Goal: Task Accomplishment & Management: Manage account settings

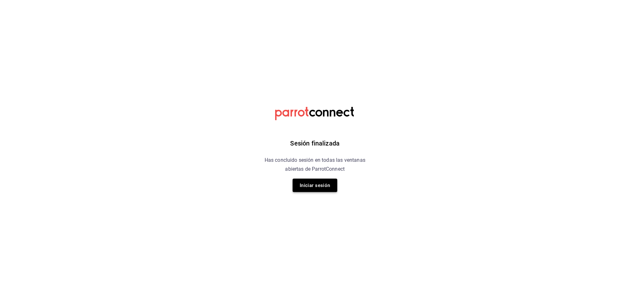
click at [322, 189] on button "Iniciar sesión" at bounding box center [314, 184] width 45 height 13
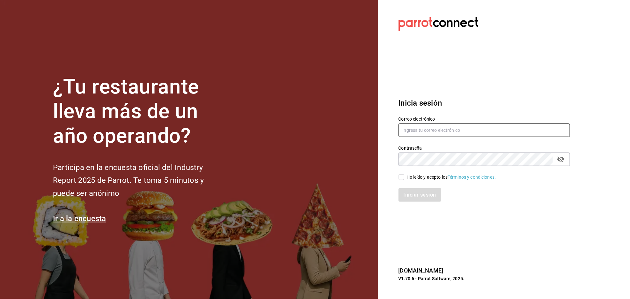
type input "multiuser@openpizza.com"
click at [403, 179] on input "He leído y acepto los Términos y condiciones." at bounding box center [401, 177] width 6 height 6
checkbox input "true"
click at [414, 194] on button "Iniciar sesión" at bounding box center [419, 194] width 43 height 13
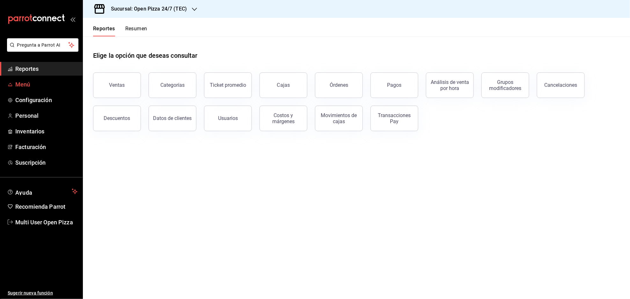
click at [25, 84] on span "Menú" at bounding box center [46, 84] width 62 height 9
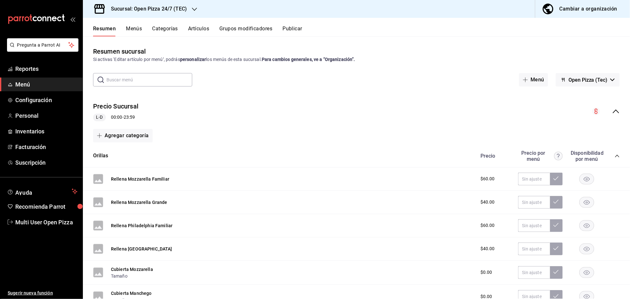
click at [129, 29] on button "Menús" at bounding box center [134, 30] width 16 height 11
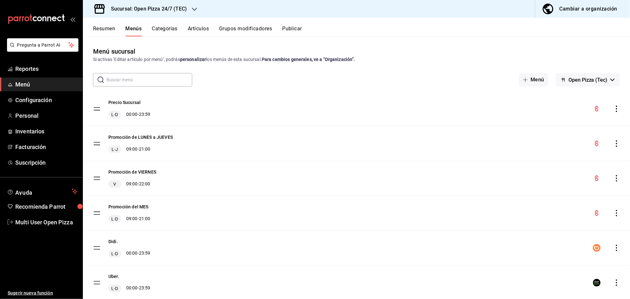
click at [613, 106] on icon "actions" at bounding box center [616, 108] width 6 height 6
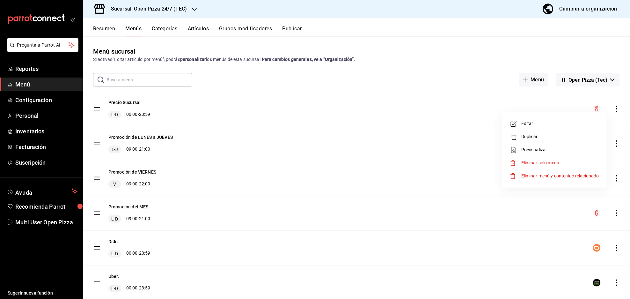
click at [541, 148] on span "Previsualizar" at bounding box center [560, 149] width 78 height 7
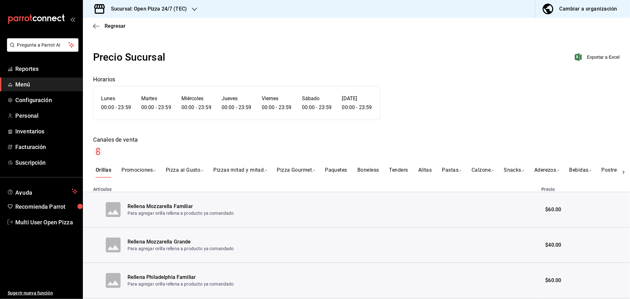
click at [406, 169] on button "Tenders" at bounding box center [398, 172] width 19 height 11
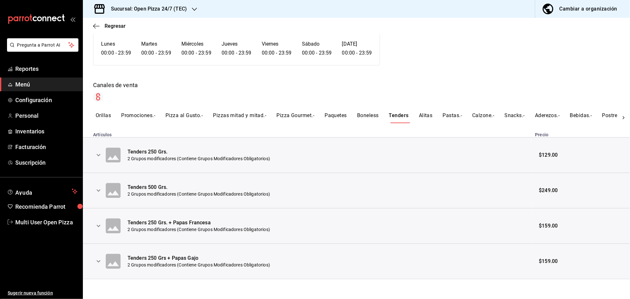
scroll to position [55, 0]
click at [146, 6] on h3 "Sucursal: Open Pizza 24/7 (TEC)" at bounding box center [146, 9] width 81 height 8
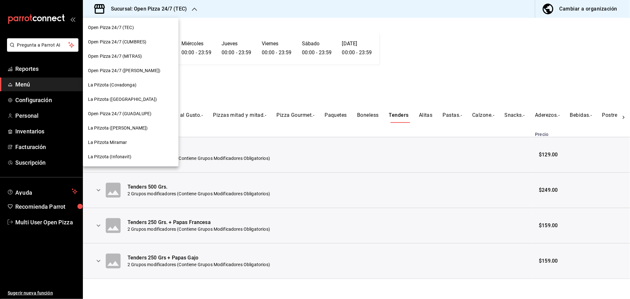
click at [355, 11] on div at bounding box center [315, 149] width 630 height 299
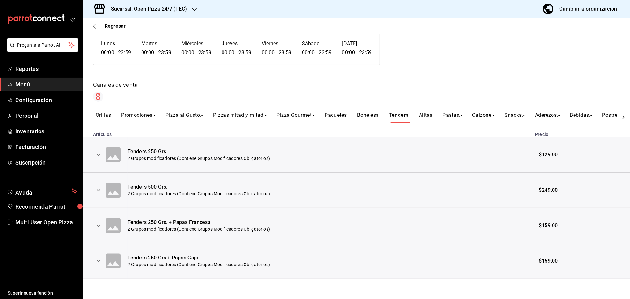
click at [585, 10] on div "Cambiar a organización" at bounding box center [588, 8] width 58 height 9
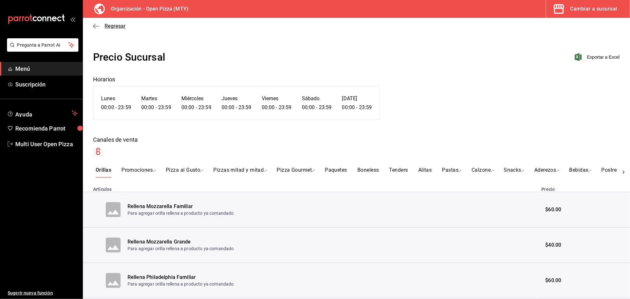
click at [96, 23] on icon "button" at bounding box center [96, 26] width 6 height 6
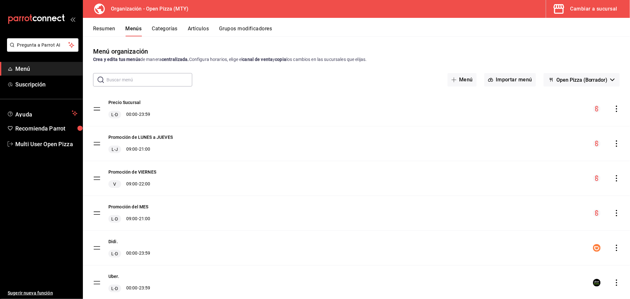
click at [201, 28] on button "Artículos" at bounding box center [198, 30] width 21 height 11
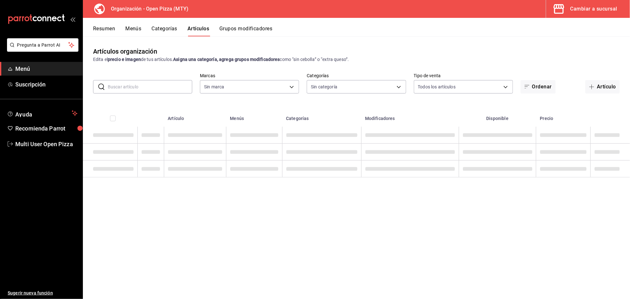
type input "fca6e098-3392-4a94-9191-30acf8f29143,3f49f697-0549-4764-b85a-f50bcfb132d4,13125…"
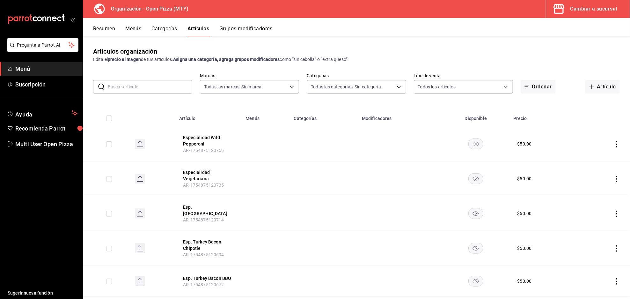
type input "4a8abb25-4169-4331-971a-9bf1d1fd451a,52cf9acf-ad24-4a41-b14a-8a40345256bf,c7e4a…"
click at [145, 88] on input "text" at bounding box center [150, 86] width 84 height 13
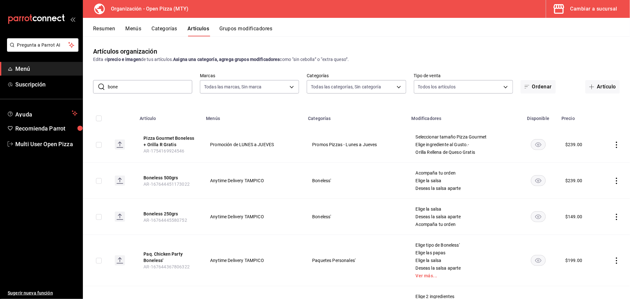
type input "Boneless"
click at [288, 85] on body "Pregunta a Parrot AI Menú Suscripción Ayuda Recomienda Parrot Multi User Open P…" at bounding box center [315, 149] width 630 height 299
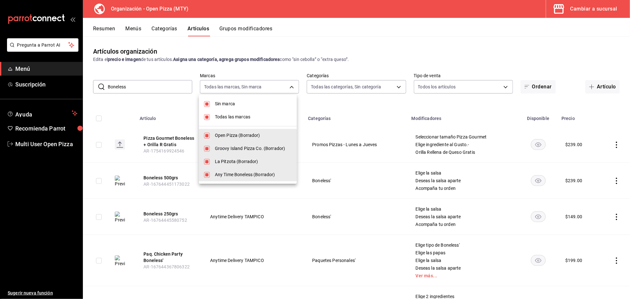
click at [279, 73] on div at bounding box center [315, 149] width 630 height 299
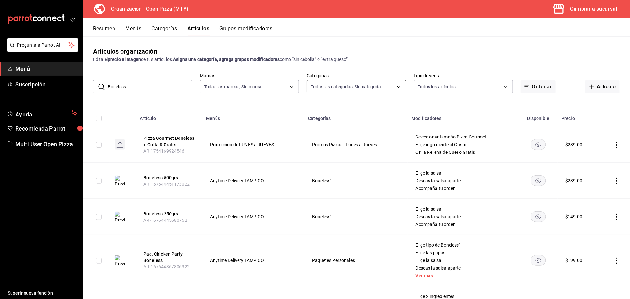
click at [380, 86] on body "Pregunta a Parrot AI Menú Suscripción Ayuda Recomienda Parrot Multi User Open P…" at bounding box center [315, 149] width 630 height 299
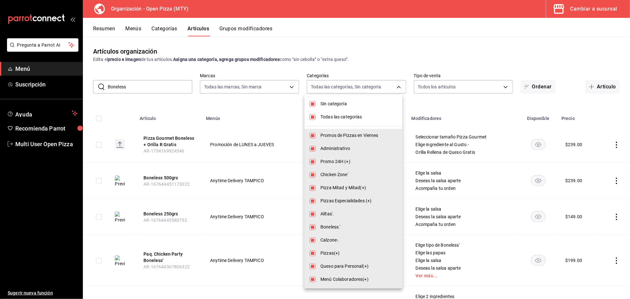
drag, startPoint x: 311, startPoint y: 104, endPoint x: 311, endPoint y: 118, distance: 13.7
click at [311, 105] on input "checkbox" at bounding box center [312, 104] width 6 height 6
checkbox input "false"
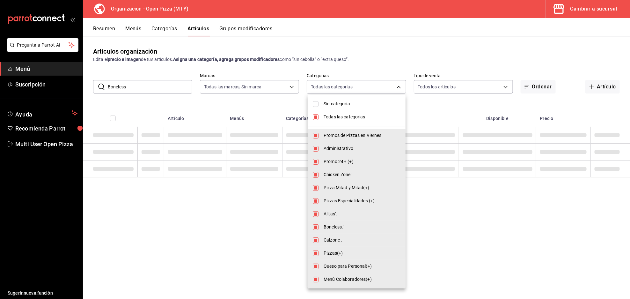
click at [315, 115] on input "checkbox" at bounding box center [316, 117] width 6 height 6
checkbox input "false"
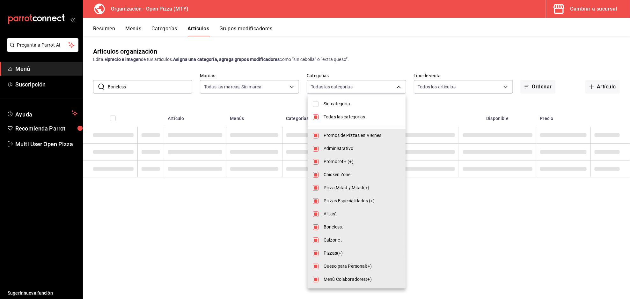
checkbox input "false"
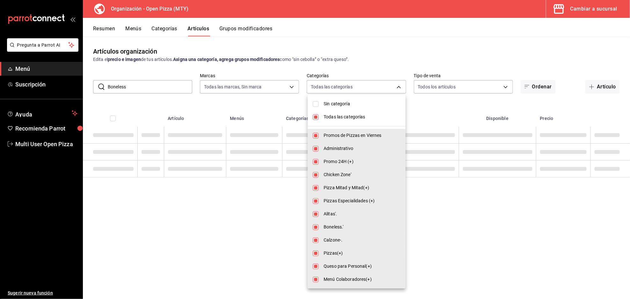
checkbox input "false"
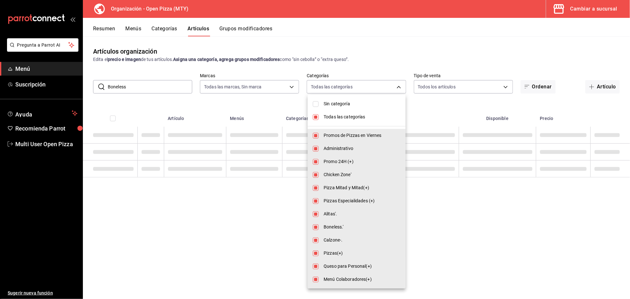
checkbox input "false"
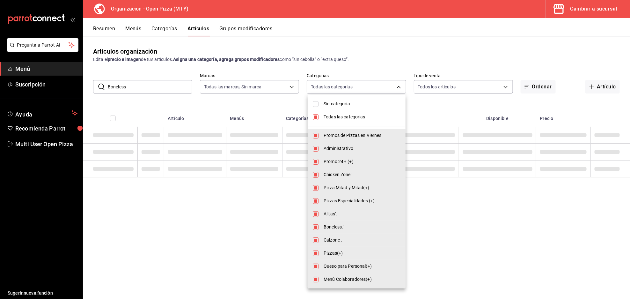
checkbox input "false"
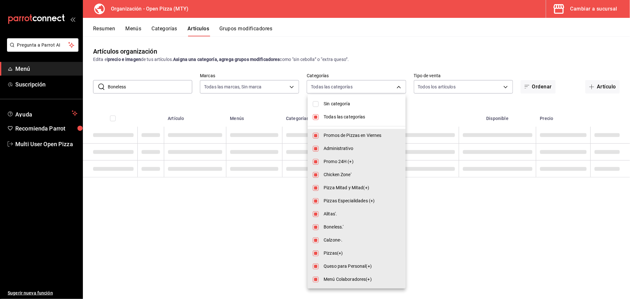
checkbox input "false"
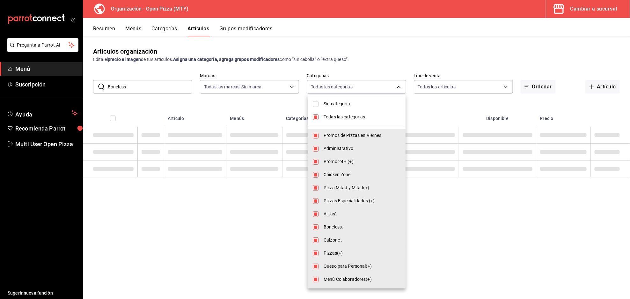
checkbox input "false"
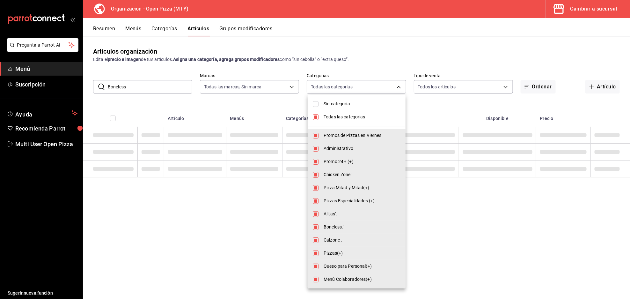
checkbox input "false"
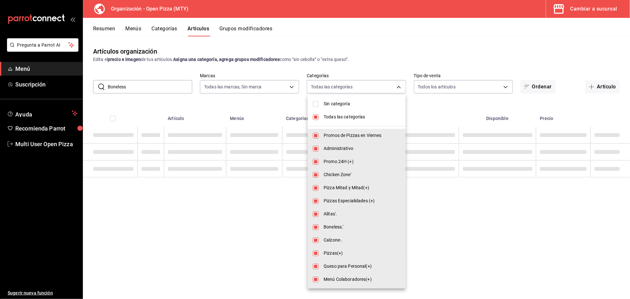
checkbox input "false"
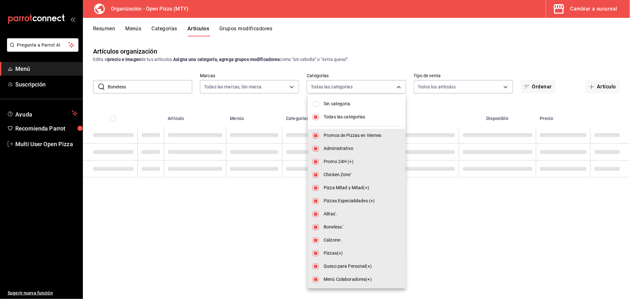
checkbox input "false"
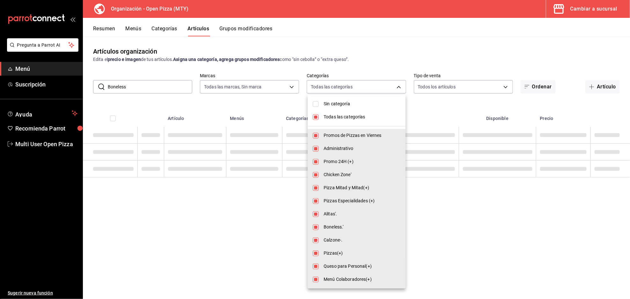
checkbox input "false"
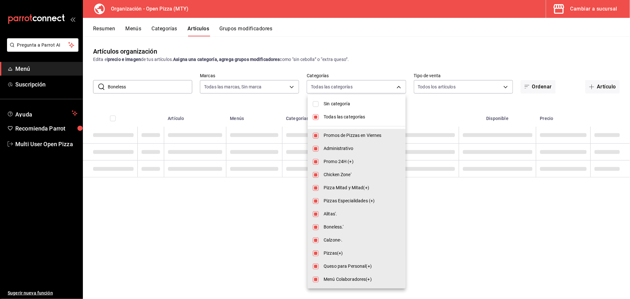
checkbox input "false"
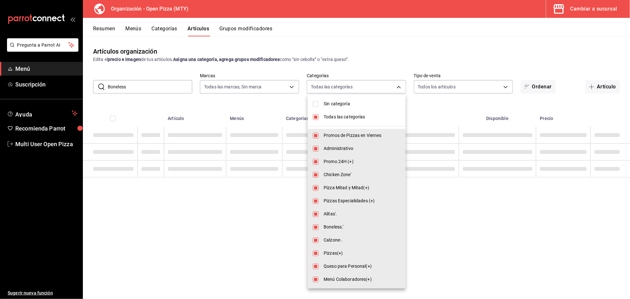
checkbox input "false"
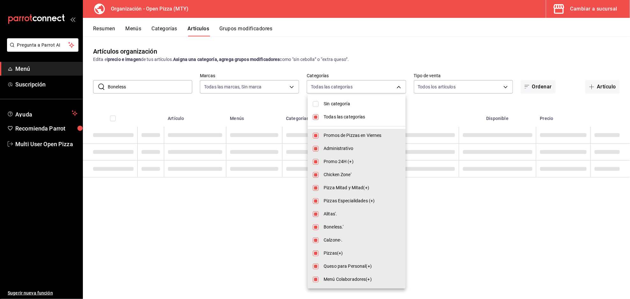
checkbox input "false"
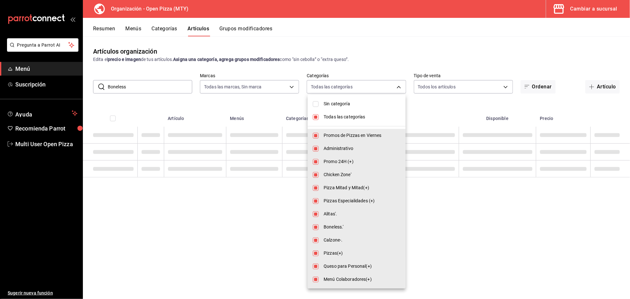
checkbox input "false"
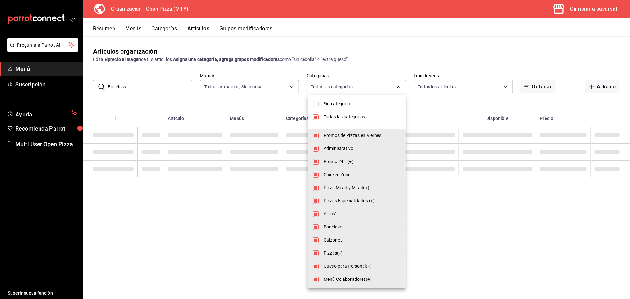
checkbox input "false"
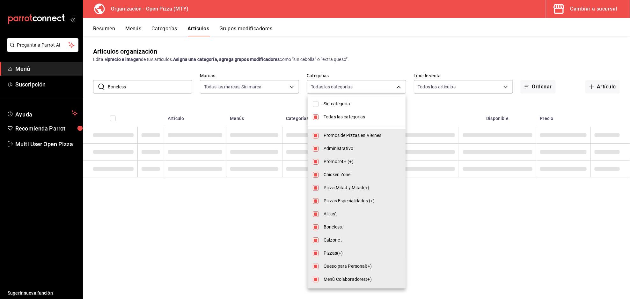
checkbox input "false"
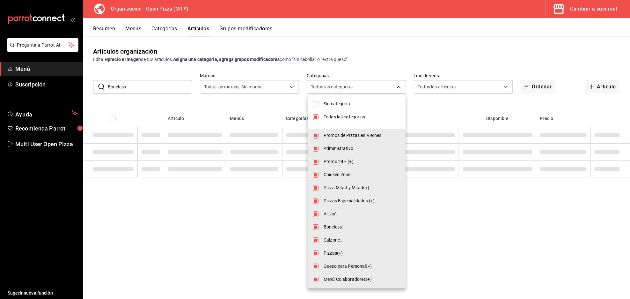
checkbox input "false"
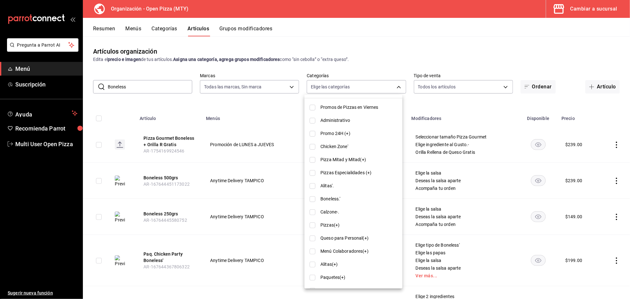
scroll to position [42, 0]
drag, startPoint x: 311, startPoint y: 131, endPoint x: 371, endPoint y: 131, distance: 60.2
click at [311, 131] on input "checkbox" at bounding box center [312, 132] width 6 height 6
checkbox input "true"
type input "c1385124-e2d4-4803-8244-a2d15993651e"
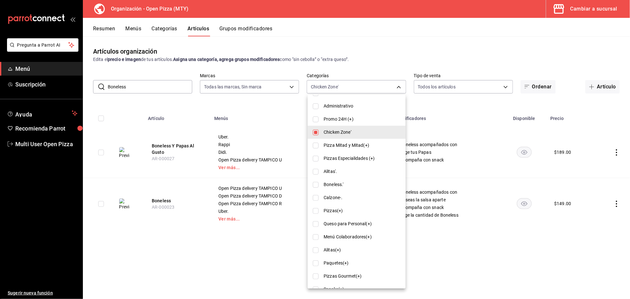
click at [384, 44] on div at bounding box center [315, 149] width 630 height 299
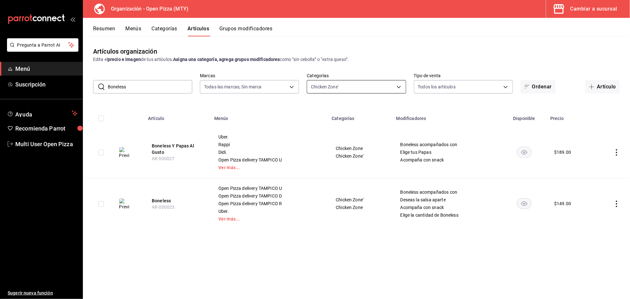
click at [397, 85] on body "Pregunta a Parrot AI Menú Suscripción Ayuda Recomienda Parrot Multi User Open P…" at bounding box center [315, 149] width 630 height 299
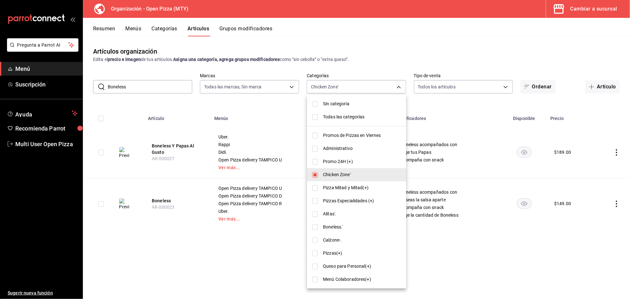
drag, startPoint x: 311, startPoint y: 175, endPoint x: 341, endPoint y: 188, distance: 31.8
click at [312, 175] on li "Chicken Zone'" at bounding box center [356, 174] width 99 height 13
checkbox input "false"
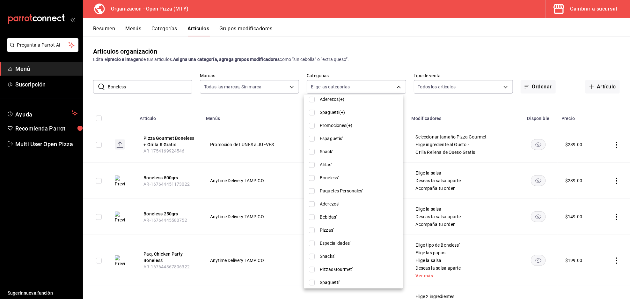
scroll to position [212, 0]
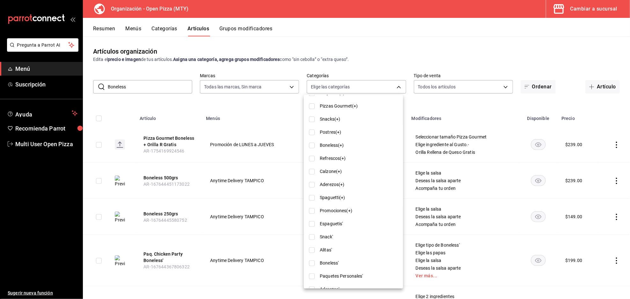
click at [327, 88] on div at bounding box center [315, 149] width 630 height 299
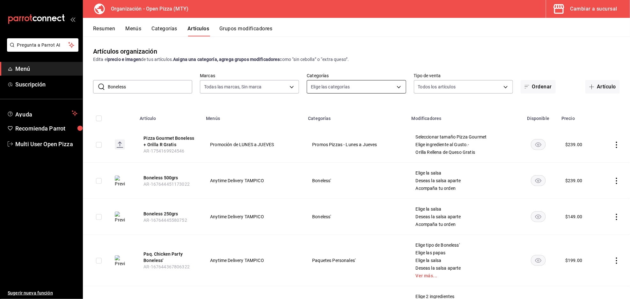
click at [327, 87] on body "Pregunta a Parrot AI Menú Suscripción Ayuda Recomienda Parrot Multi User Open P…" at bounding box center [315, 149] width 630 height 299
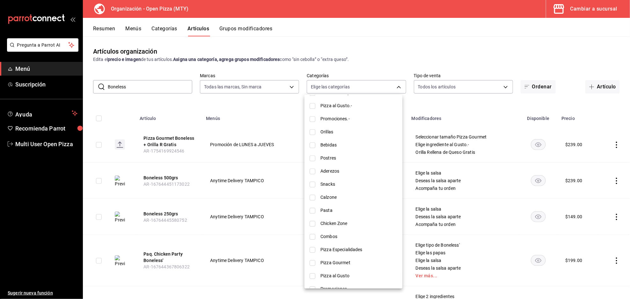
scroll to position [977, 0]
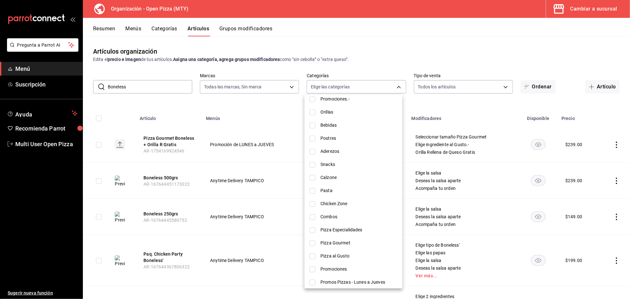
click at [312, 204] on input "checkbox" at bounding box center [312, 204] width 6 height 6
checkbox input "true"
type input "4cd754cd-0766-46b1-af0b-03182f3fac83"
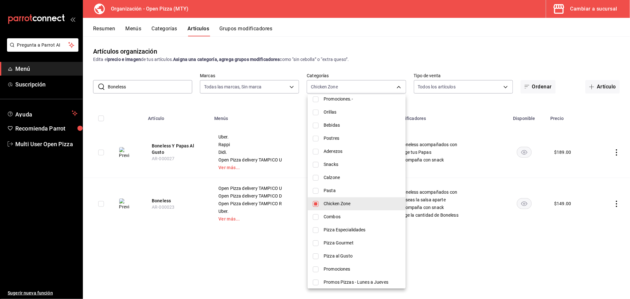
click at [392, 50] on div at bounding box center [315, 149] width 630 height 299
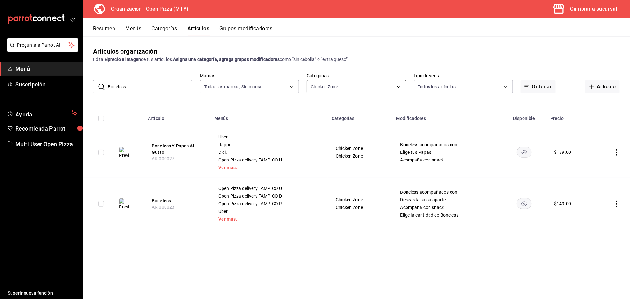
click at [315, 87] on body "Pregunta a Parrot AI Menú Suscripción Ayuda Recomienda Parrot Multi User Open P…" at bounding box center [315, 149] width 630 height 299
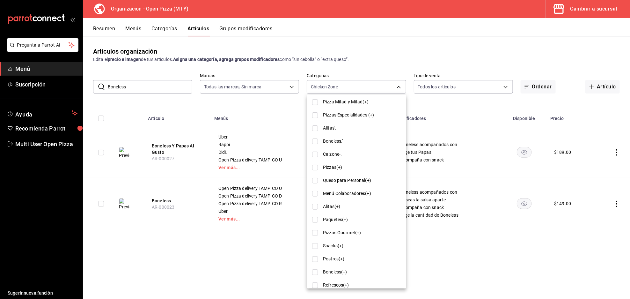
scroll to position [0, 0]
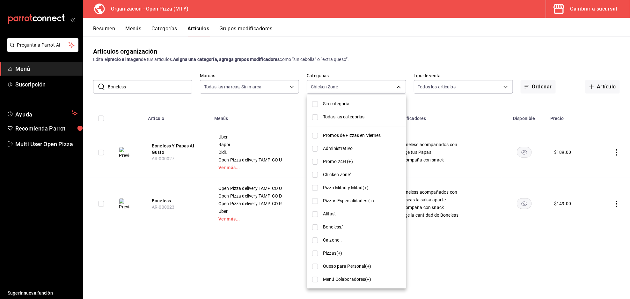
click at [313, 101] on input "checkbox" at bounding box center [315, 104] width 6 height 6
checkbox input "true"
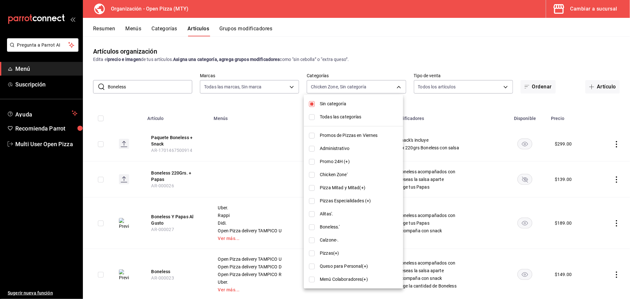
click at [281, 88] on div at bounding box center [315, 149] width 630 height 299
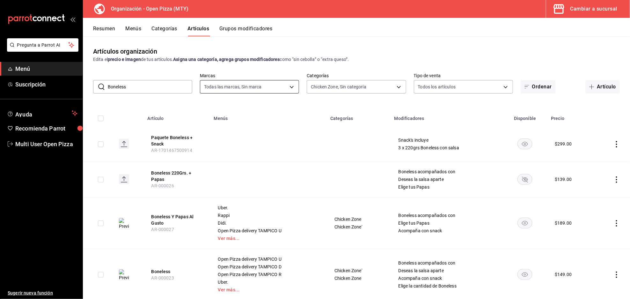
click at [288, 88] on body "Pregunta a Parrot AI Menú Suscripción Ayuda Recomienda Parrot Multi User Open P…" at bounding box center [315, 149] width 630 height 299
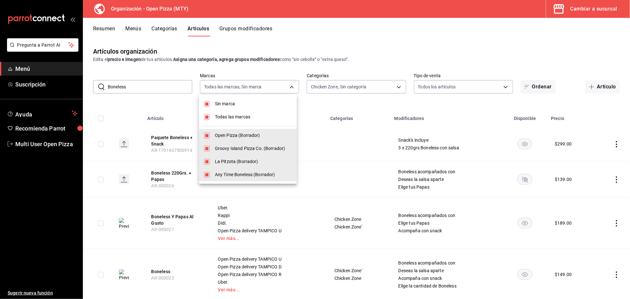
click at [208, 101] on input "checkbox" at bounding box center [207, 104] width 6 height 6
checkbox input "false"
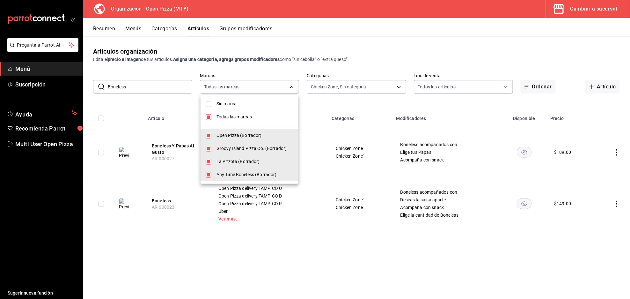
click at [207, 116] on input "checkbox" at bounding box center [208, 117] width 6 height 6
checkbox input "false"
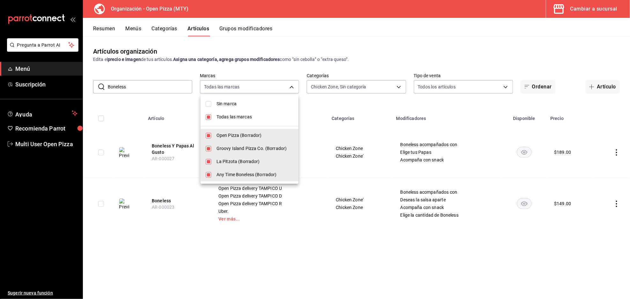
checkbox input "false"
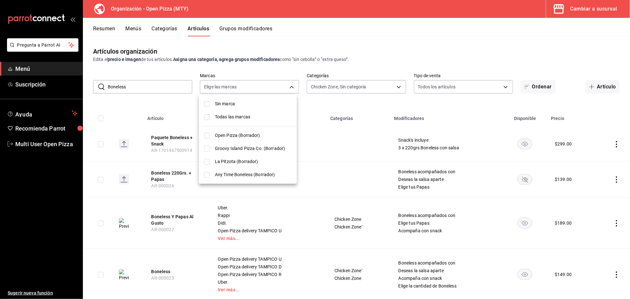
click at [208, 135] on input "checkbox" at bounding box center [207, 136] width 6 height 6
checkbox input "true"
type input "fca6e098-3392-4a94-9191-30acf8f29143"
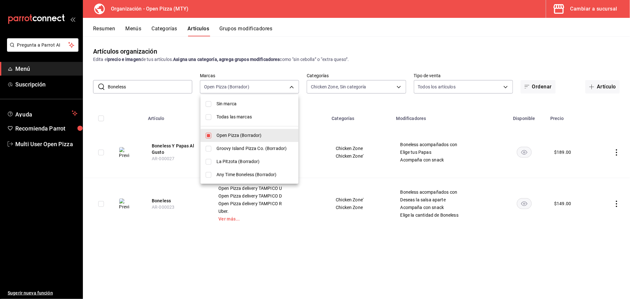
click at [348, 46] on div at bounding box center [315, 149] width 630 height 299
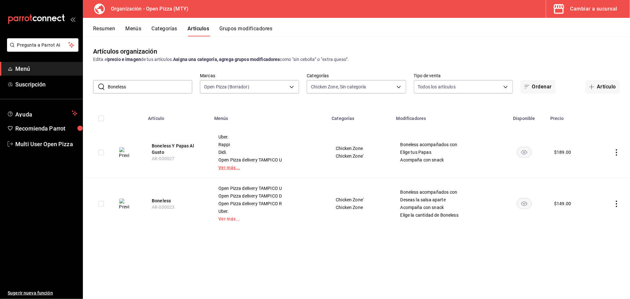
click at [227, 169] on link "Ver más..." at bounding box center [268, 167] width 101 height 4
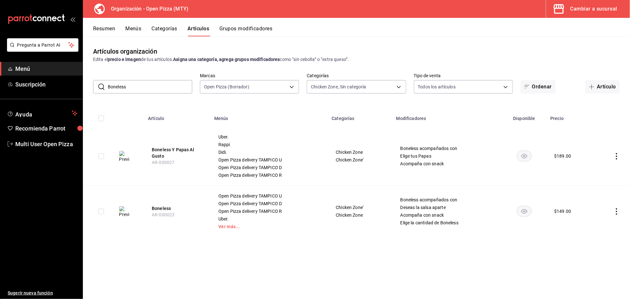
click at [227, 228] on div "Open Pizza delivery TAMPICO U Open Pizza delivery TAMPICO D Open Pizza delivery…" at bounding box center [269, 211] width 102 height 36
click at [222, 227] on link "Ver más..." at bounding box center [268, 226] width 101 height 4
click at [134, 85] on input "Boneless" at bounding box center [150, 86] width 84 height 13
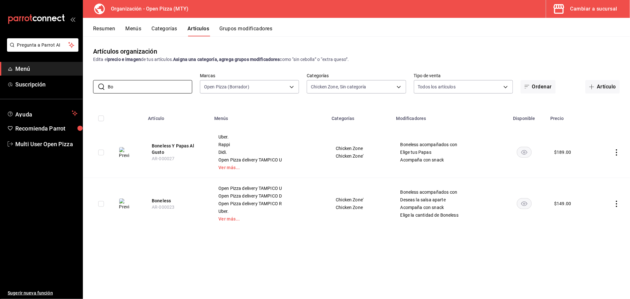
type input "Bo"
click at [325, 40] on div "Artículos organización Edita el precio e imagen de tus artículos. Asigna una ca…" at bounding box center [356, 167] width 547 height 262
click at [169, 28] on button "Categorías" at bounding box center [165, 30] width 26 height 11
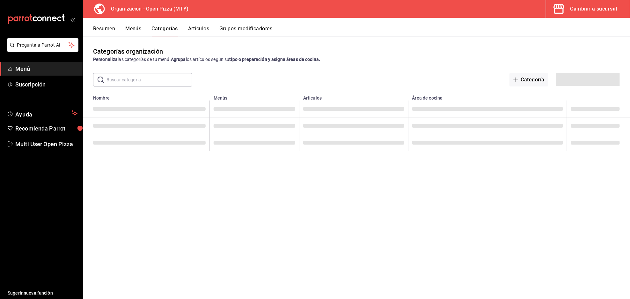
click at [99, 28] on button "Resumen" at bounding box center [104, 30] width 22 height 11
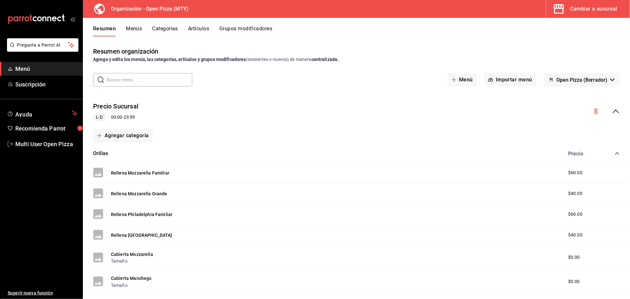
drag, startPoint x: 609, startPoint y: 110, endPoint x: 579, endPoint y: 117, distance: 30.6
click at [612, 111] on icon "collapse-menu-row" at bounding box center [616, 111] width 8 height 8
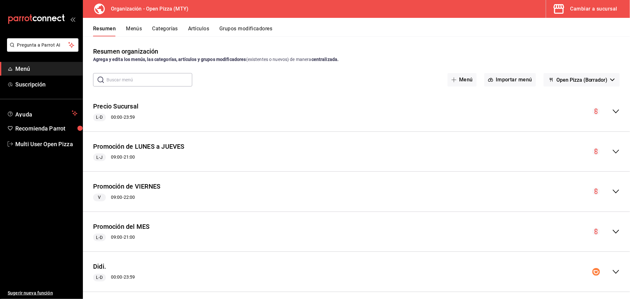
click at [612, 111] on icon "collapse-menu-row" at bounding box center [616, 111] width 8 height 8
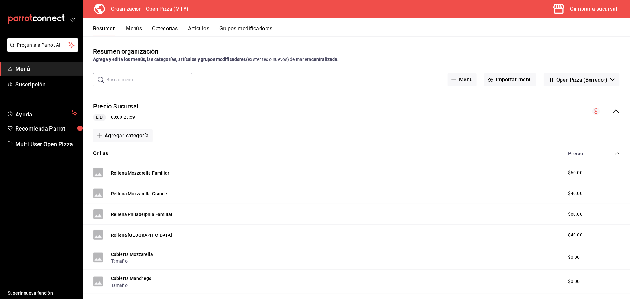
click at [612, 150] on div "Precio" at bounding box center [590, 153] width 58 height 6
click at [614, 151] on icon "collapse-category-row" at bounding box center [616, 153] width 5 height 5
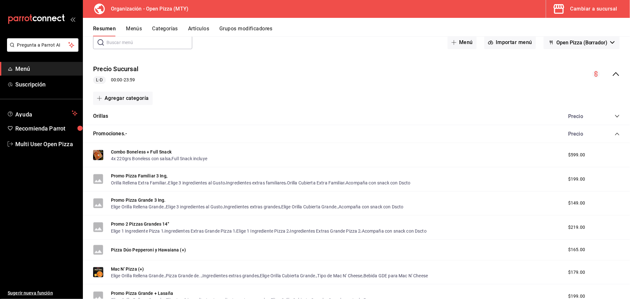
scroll to position [42, 0]
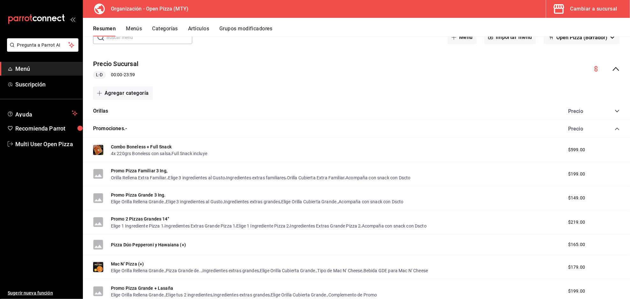
click at [615, 129] on icon "collapse-category-row" at bounding box center [617, 128] width 4 height 3
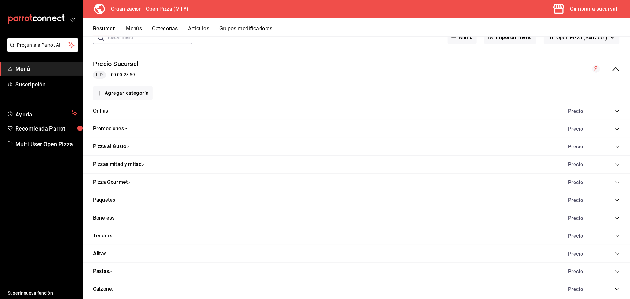
scroll to position [85, 0]
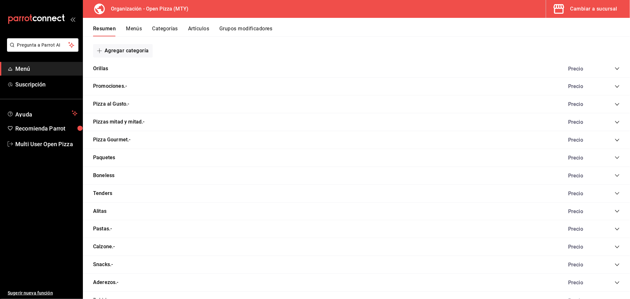
click at [614, 174] on icon "collapse-category-row" at bounding box center [616, 175] width 5 height 5
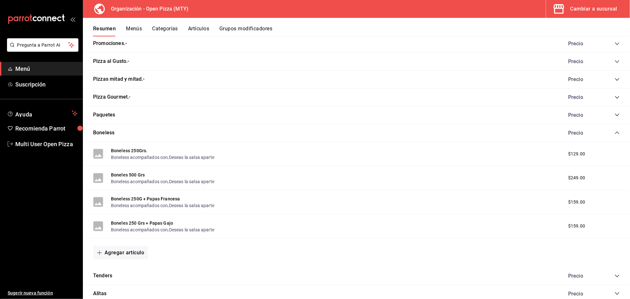
scroll to position [170, 0]
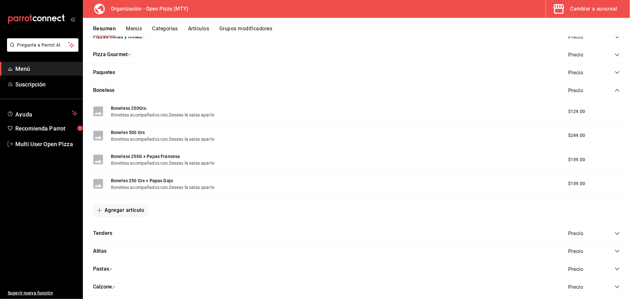
click at [248, 28] on button "Grupos modificadores" at bounding box center [245, 30] width 53 height 11
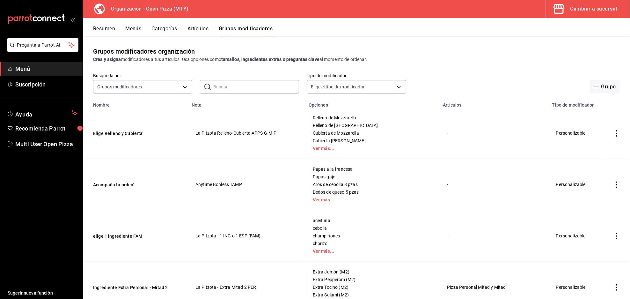
click at [248, 89] on input "text" at bounding box center [256, 86] width 86 height 13
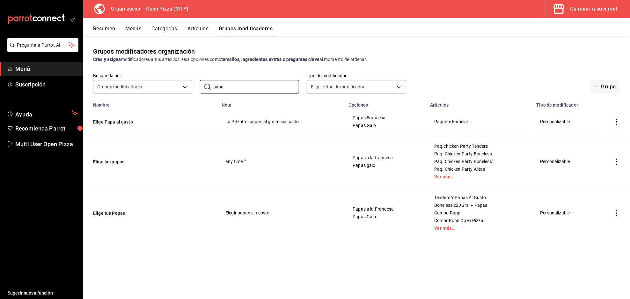
type input "papa"
click at [200, 26] on button "Artículos" at bounding box center [197, 30] width 21 height 11
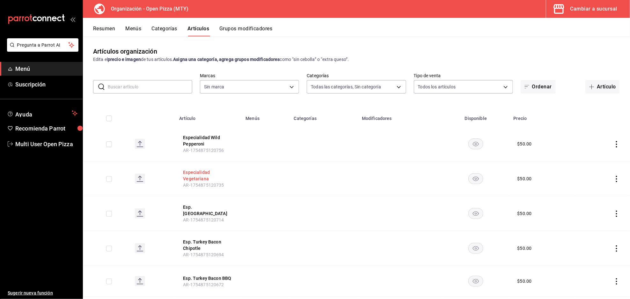
type input "4a8abb25-4169-4331-971a-9bf1d1fd451a,52cf9acf-ad24-4a41-b14a-8a40345256bf,c7e4a…"
type input "fca6e098-3392-4a94-9191-30acf8f29143,3f49f697-0549-4764-b85a-f50bcfb132d4,13125…"
click at [352, 87] on body "Pregunta a Parrot AI Menú Suscripción Ayuda Recomienda Parrot Multi User Open P…" at bounding box center [315, 149] width 630 height 299
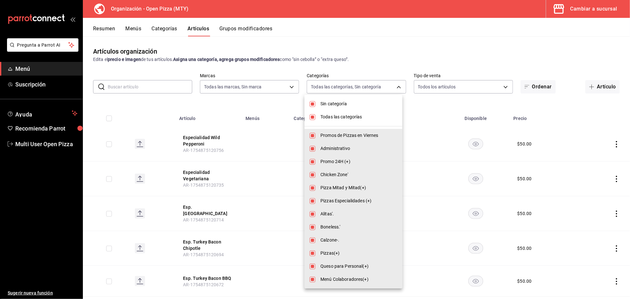
click at [311, 104] on input "checkbox" at bounding box center [312, 104] width 6 height 6
checkbox input "false"
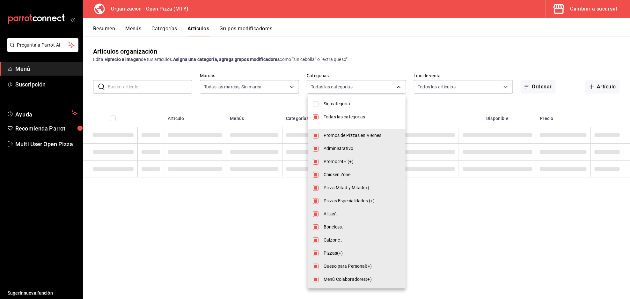
click at [313, 116] on input "checkbox" at bounding box center [316, 117] width 6 height 6
checkbox input "false"
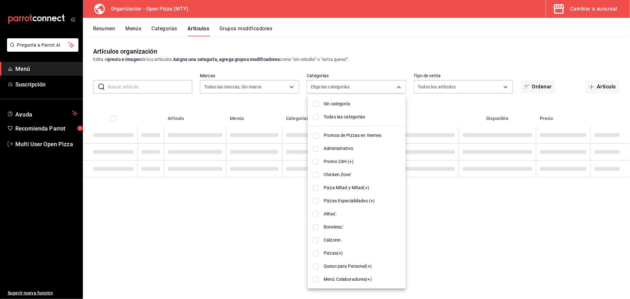
checkbox input "false"
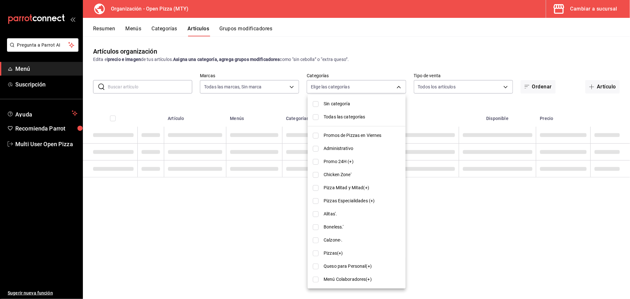
checkbox input "false"
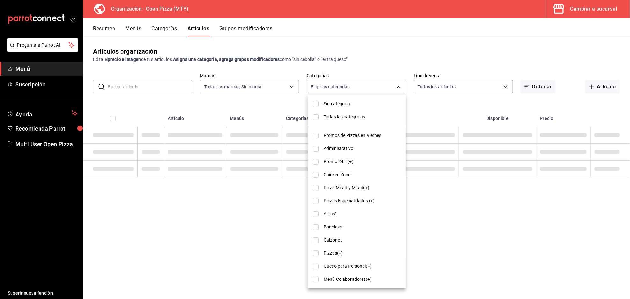
checkbox input "false"
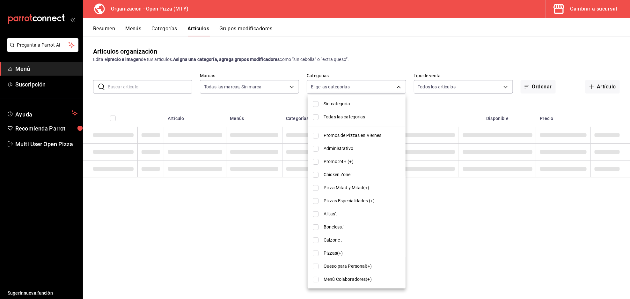
checkbox input "false"
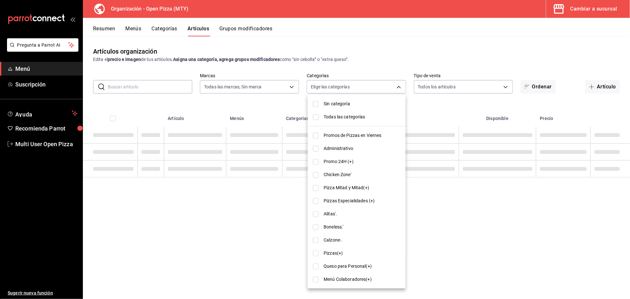
checkbox input "false"
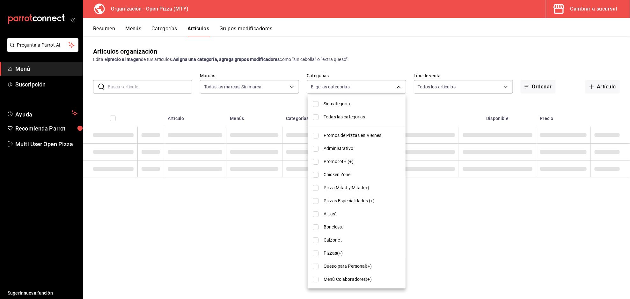
checkbox input "false"
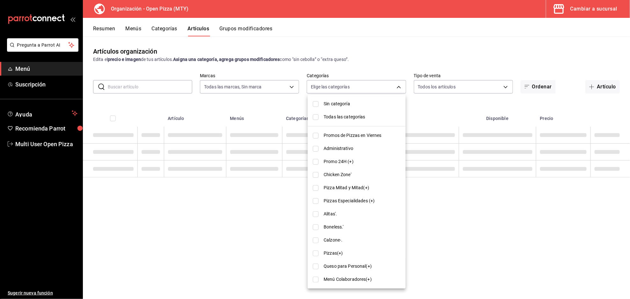
checkbox input "false"
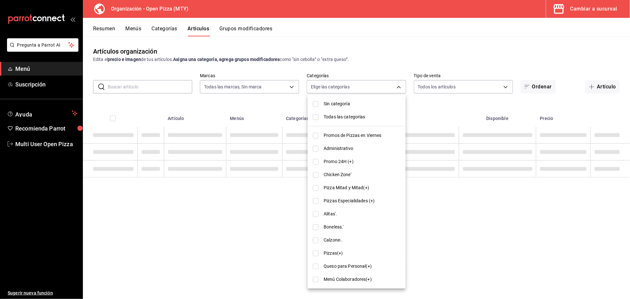
checkbox input "false"
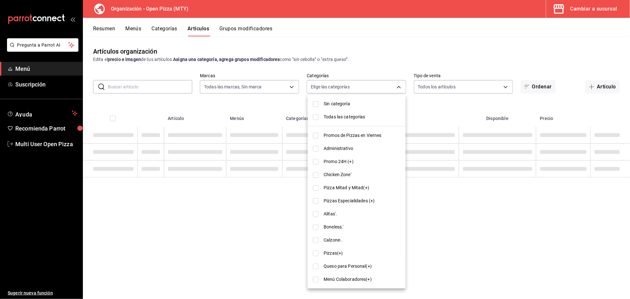
checkbox input "false"
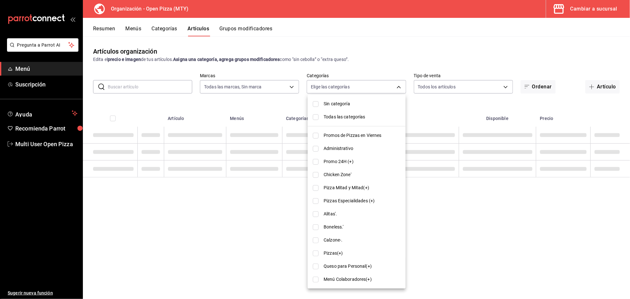
checkbox input "false"
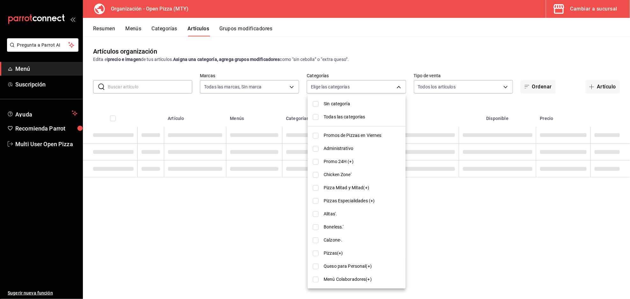
checkbox input "false"
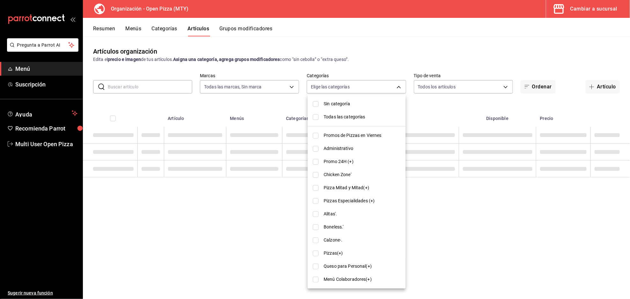
checkbox input "false"
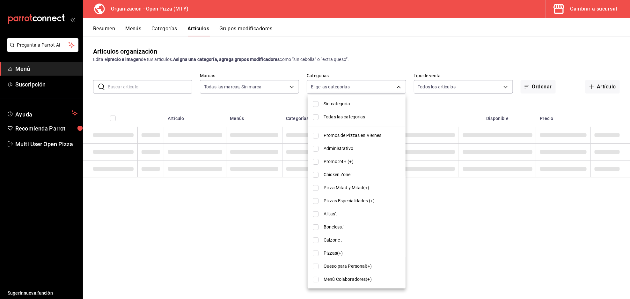
checkbox input "false"
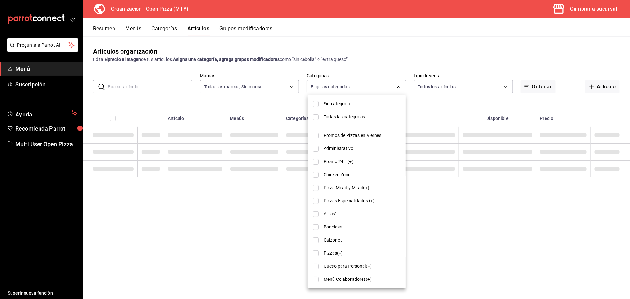
checkbox input "false"
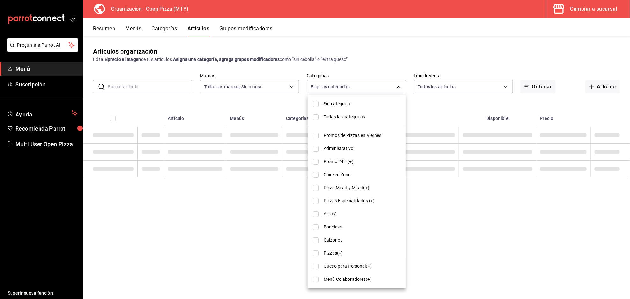
checkbox input "false"
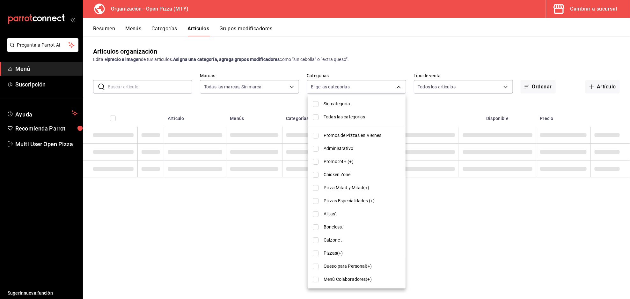
checkbox input "false"
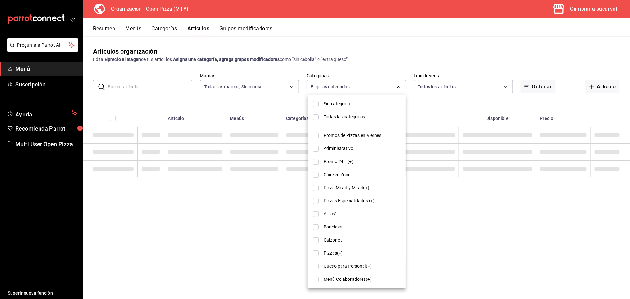
checkbox input "false"
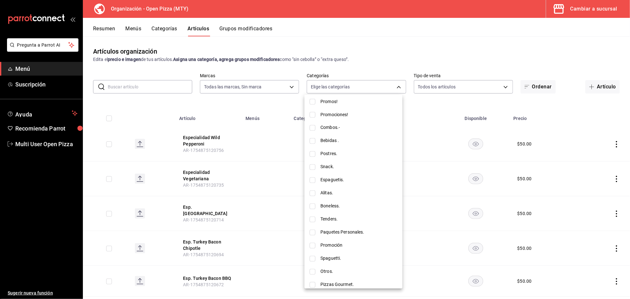
scroll to position [594, 0]
click at [311, 167] on input "checkbox" at bounding box center [312, 168] width 6 height 6
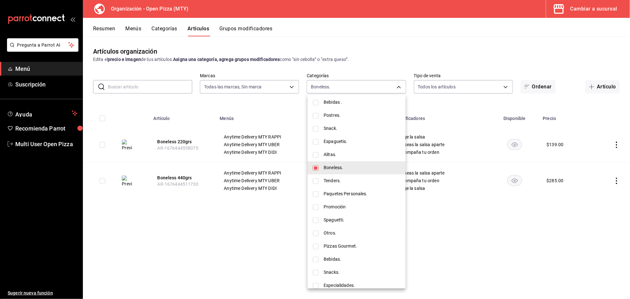
click at [316, 166] on input "checkbox" at bounding box center [316, 168] width 6 height 6
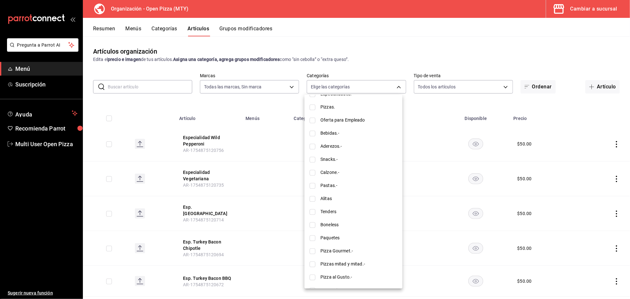
scroll to position [807, 0]
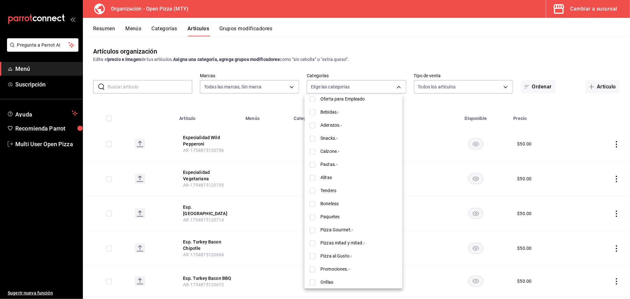
drag, startPoint x: 316, startPoint y: 202, endPoint x: 313, endPoint y: 206, distance: 5.0
click at [316, 202] on li "Boneless" at bounding box center [353, 203] width 98 height 13
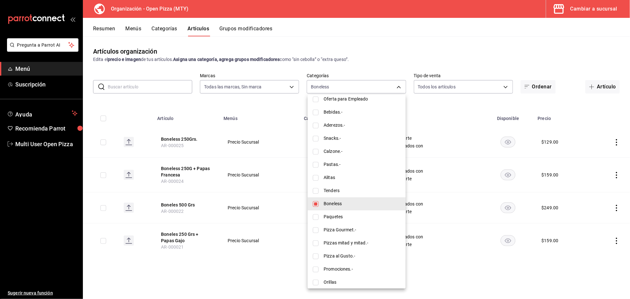
click at [418, 36] on div at bounding box center [315, 149] width 630 height 299
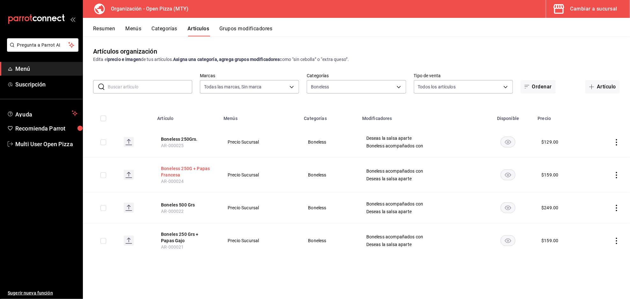
click at [173, 170] on button "Boneless 250G + Papas Francesa" at bounding box center [186, 171] width 51 height 13
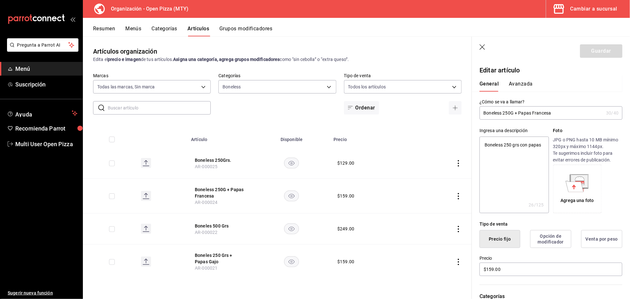
click at [508, 152] on textarea "Boneless 250 grs con papas" at bounding box center [513, 174] width 69 height 76
drag, startPoint x: 533, startPoint y: 110, endPoint x: 589, endPoint y: 130, distance: 60.0
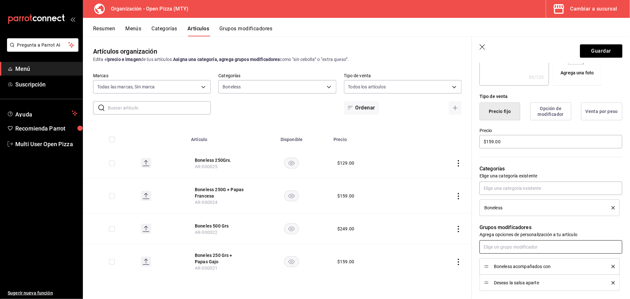
scroll to position [170, 0]
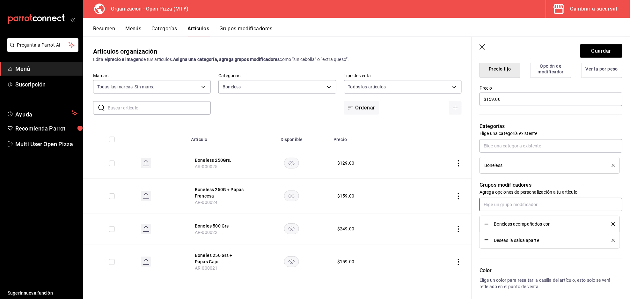
click at [538, 202] on input "text" at bounding box center [550, 204] width 143 height 13
click at [522, 222] on div "Elegir papas sin costo" at bounding box center [537, 218] width 44 height 7
click at [621, 231] on div "Editar artículo General Avanzada ¿Cómo se va a llamar? Boneless 250G + Papas al…" at bounding box center [550, 157] width 158 height 528
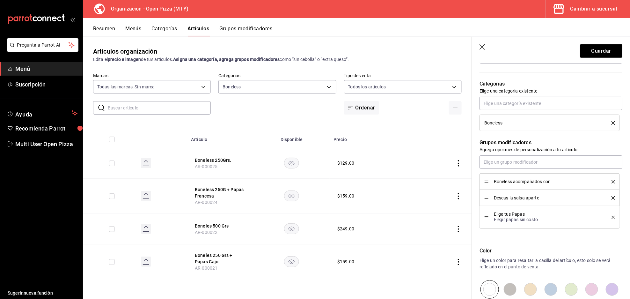
click at [611, 197] on icon "delete" at bounding box center [613, 198] width 4 height 4
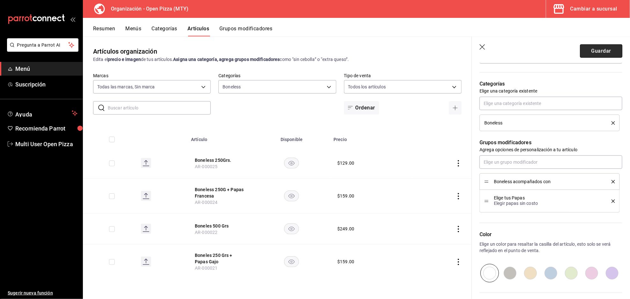
click at [592, 48] on button "Guardar" at bounding box center [600, 50] width 42 height 13
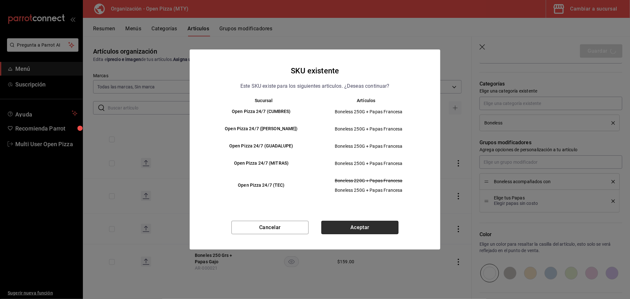
click at [349, 226] on button "Aceptar" at bounding box center [359, 226] width 77 height 13
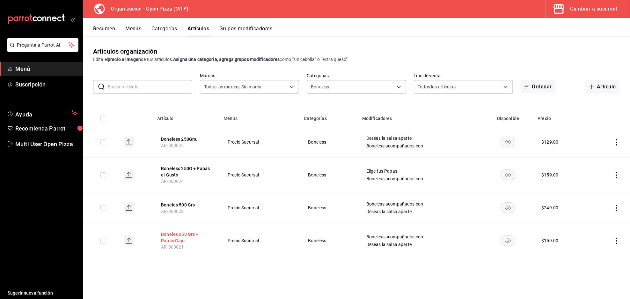
click at [176, 234] on button "Boneles 250 Grs + Papas Gajo" at bounding box center [186, 237] width 51 height 13
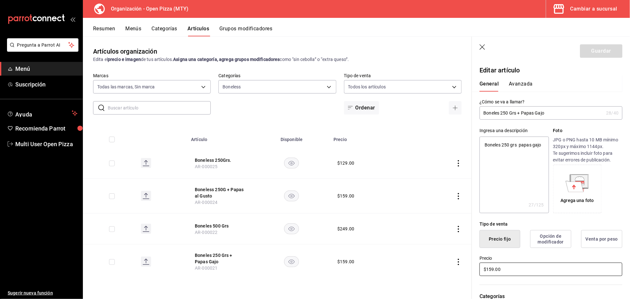
drag, startPoint x: 521, startPoint y: 265, endPoint x: 430, endPoint y: 258, distance: 91.1
click at [430, 258] on main "Artículos organización Edita el precio e imagen de tus artículos. Asigna una ca…" at bounding box center [356, 167] width 547 height 262
drag, startPoint x: 502, startPoint y: 111, endPoint x: 549, endPoint y: 38, distance: 87.1
click at [502, 111] on input "Boneles 250 Grs + Papas Gajo" at bounding box center [541, 112] width 124 height 13
drag, startPoint x: 534, startPoint y: 115, endPoint x: 545, endPoint y: 112, distance: 11.6
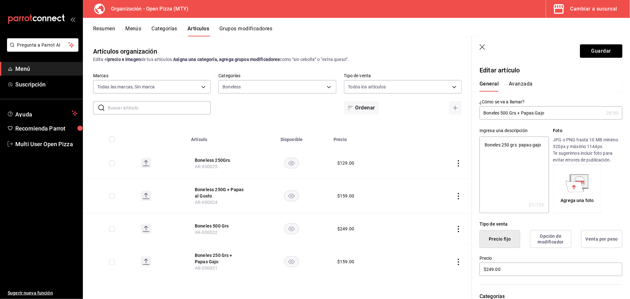
click at [551, 115] on input "Boneles 500 Grs + Papas Gajo" at bounding box center [541, 112] width 124 height 13
click at [504, 139] on textarea "Boneles 250 grs papas gajo" at bounding box center [513, 174] width 69 height 76
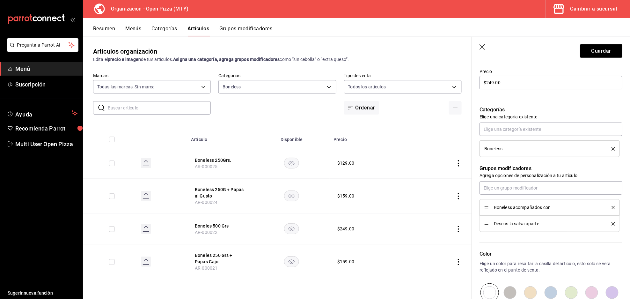
scroll to position [212, 0]
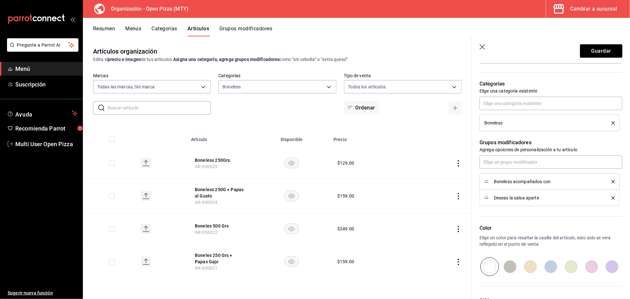
click at [611, 196] on icon "delete" at bounding box center [613, 198] width 4 height 4
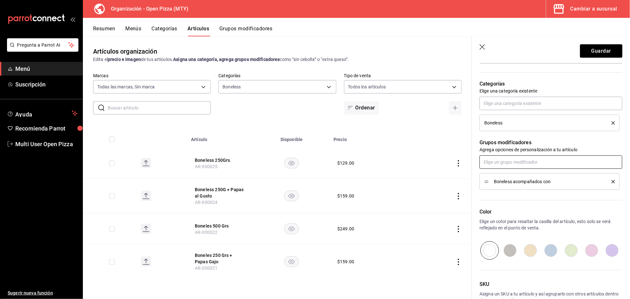
click at [567, 160] on input "text" at bounding box center [550, 161] width 143 height 13
click at [561, 177] on li "Elige tus Papas Elegir papas sin costo" at bounding box center [547, 176] width 137 height 11
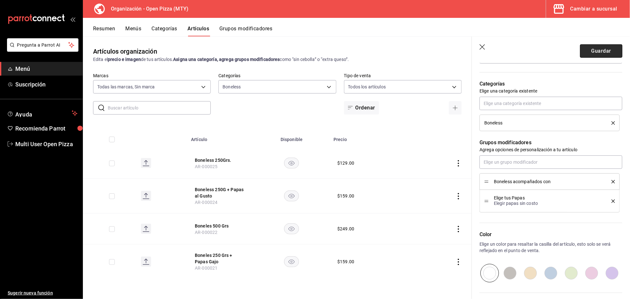
click at [604, 51] on button "Guardar" at bounding box center [600, 50] width 42 height 13
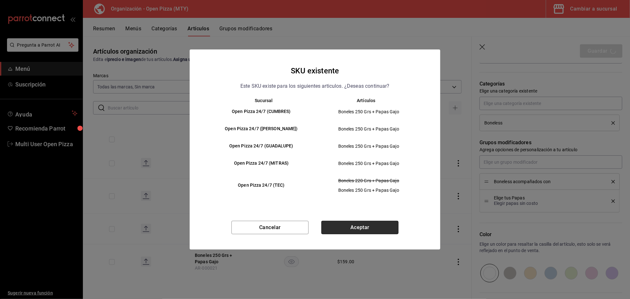
click at [355, 227] on button "Aceptar" at bounding box center [359, 226] width 77 height 13
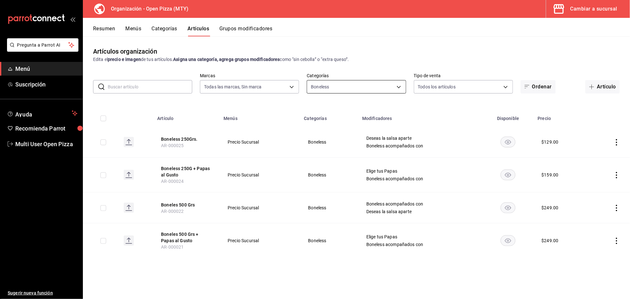
click at [344, 88] on body "Pregunta a Parrot AI Menú Suscripción Ayuda Recomienda Parrot Multi User Open P…" at bounding box center [315, 149] width 630 height 299
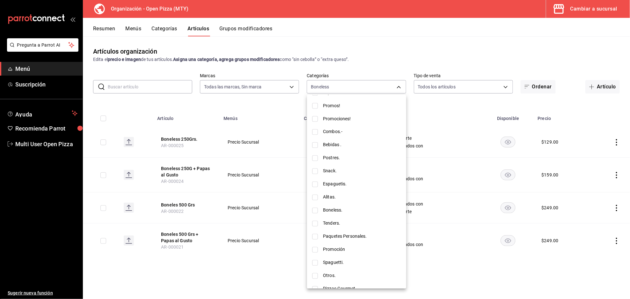
scroll to position [765, 0]
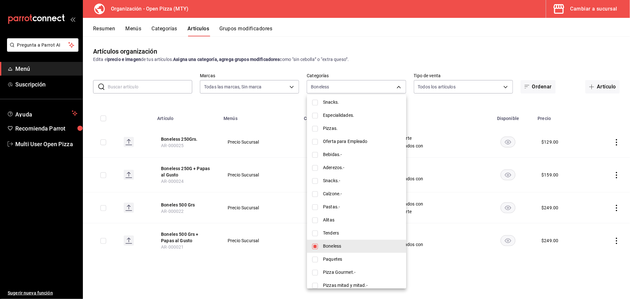
drag, startPoint x: 313, startPoint y: 245, endPoint x: 315, endPoint y: 236, distance: 8.4
click at [314, 245] on input "checkbox" at bounding box center [315, 246] width 6 height 6
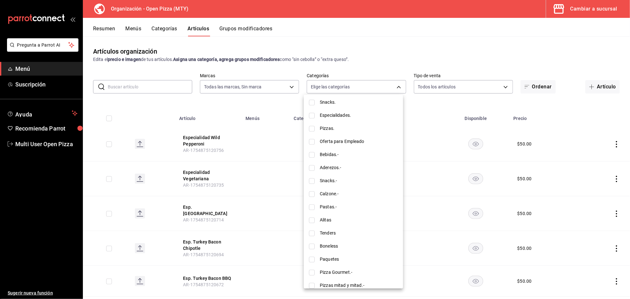
click at [315, 235] on li "Tenders" at bounding box center [353, 232] width 99 height 13
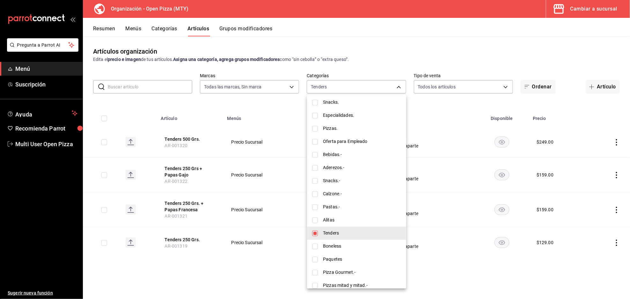
click at [415, 45] on div at bounding box center [315, 149] width 630 height 299
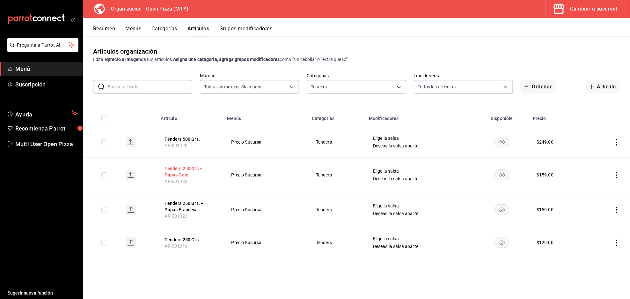
click at [183, 167] on button "Tenders 250 Grs + Papas Gajo" at bounding box center [190, 171] width 51 height 13
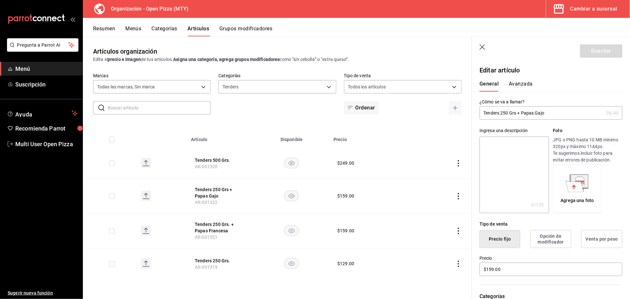
drag, startPoint x: 536, startPoint y: 111, endPoint x: 580, endPoint y: 113, distance: 44.0
click at [580, 113] on input "Tenders 250 Grs + Papas Gajo" at bounding box center [541, 112] width 124 height 13
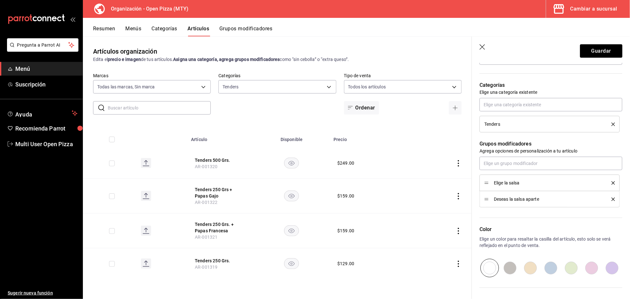
scroll to position [212, 0]
click at [609, 197] on li "Deseas la salsa aparte" at bounding box center [549, 198] width 140 height 16
click at [611, 197] on icon "delete" at bounding box center [613, 198] width 4 height 4
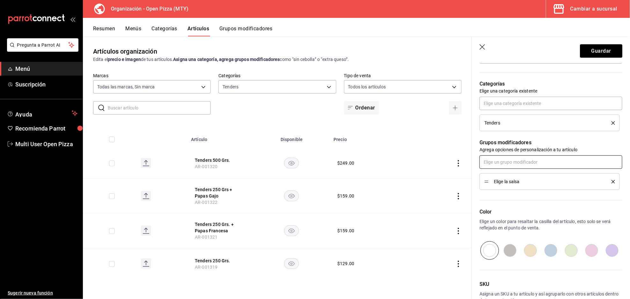
click at [551, 162] on input "text" at bounding box center [550, 161] width 143 height 13
click at [544, 175] on div "Elegir papas sin costo" at bounding box center [537, 176] width 44 height 7
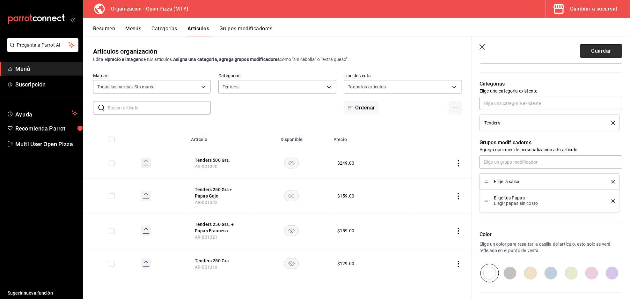
click at [591, 48] on button "Guardar" at bounding box center [600, 50] width 42 height 13
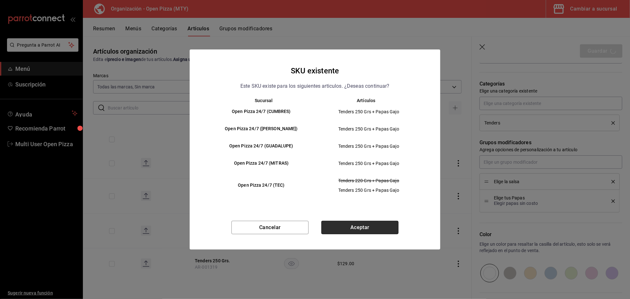
click at [365, 225] on button "Aceptar" at bounding box center [359, 226] width 77 height 13
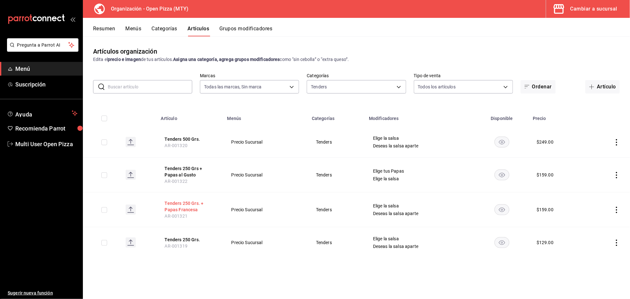
click at [183, 205] on button "Tenders 250 Grs. + Papas Francesa" at bounding box center [190, 206] width 51 height 13
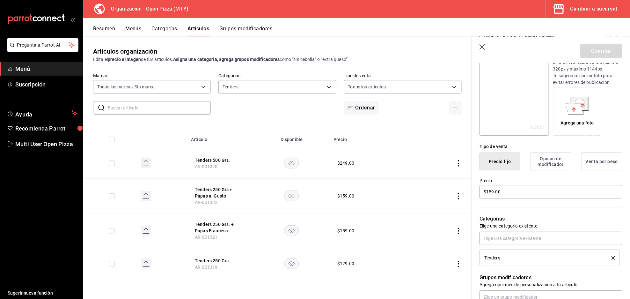
scroll to position [85, 0]
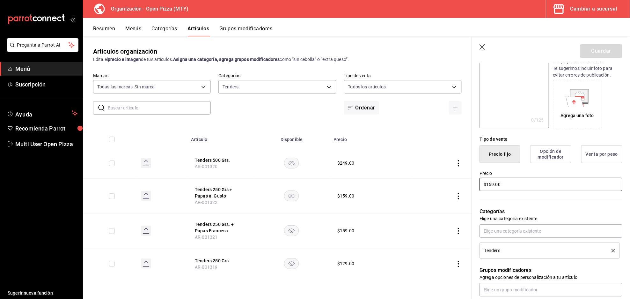
drag, startPoint x: 510, startPoint y: 184, endPoint x: 419, endPoint y: 176, distance: 91.4
click at [419, 176] on main "Artículos organización Edita el precio e imagen de tus artículos. Asigna una ca…" at bounding box center [356, 167] width 547 height 262
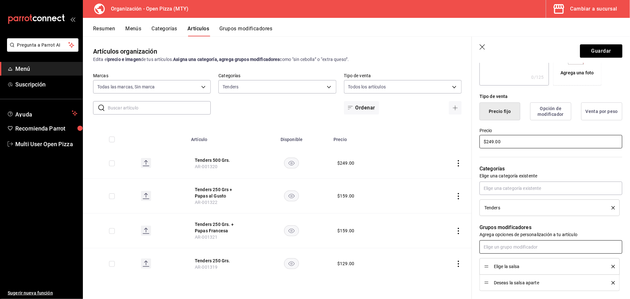
scroll to position [212, 0]
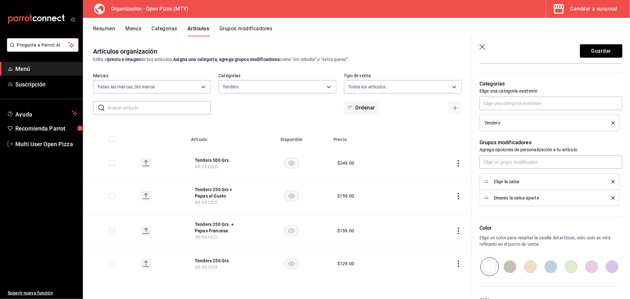
click at [611, 197] on icon "delete" at bounding box center [613, 198] width 4 height 4
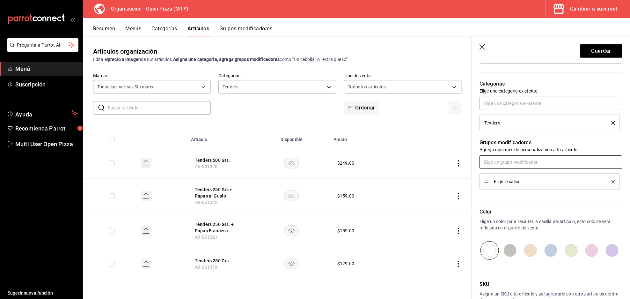
click at [574, 165] on input "text" at bounding box center [550, 161] width 143 height 13
click at [559, 176] on div "Elegir papas sin costo" at bounding box center [537, 176] width 44 height 7
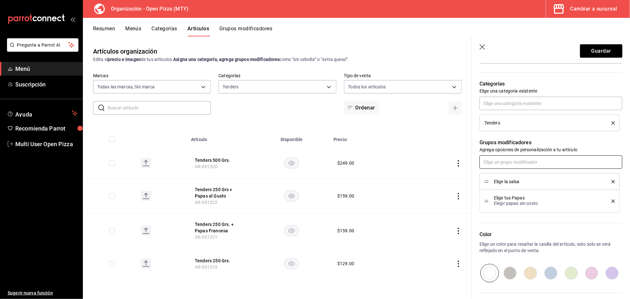
scroll to position [0, 0]
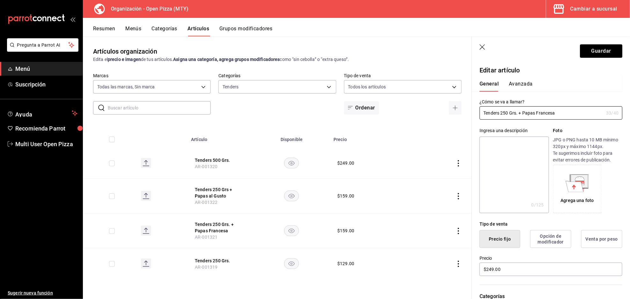
drag, startPoint x: 504, startPoint y: 113, endPoint x: 531, endPoint y: 21, distance: 96.5
click at [506, 110] on input "Tenders 250 Grs. + Papas Francesa" at bounding box center [541, 112] width 124 height 13
click at [590, 51] on button "Guardar" at bounding box center [600, 50] width 42 height 13
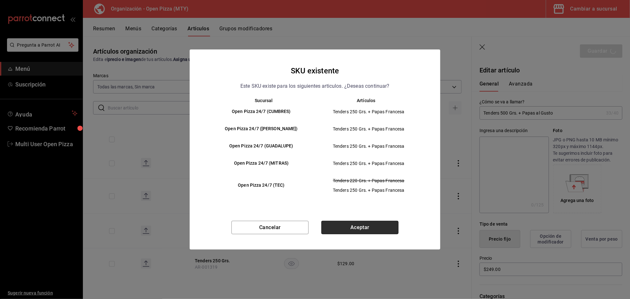
click at [379, 226] on button "Aceptar" at bounding box center [359, 226] width 77 height 13
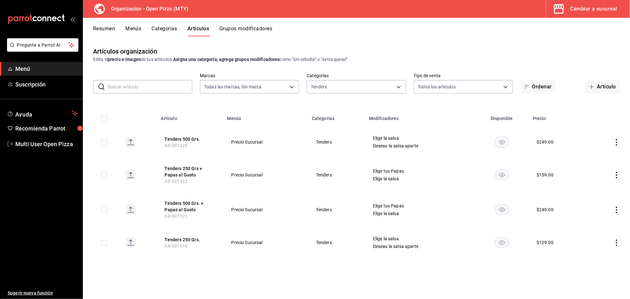
click at [129, 27] on button "Menús" at bounding box center [133, 30] width 16 height 11
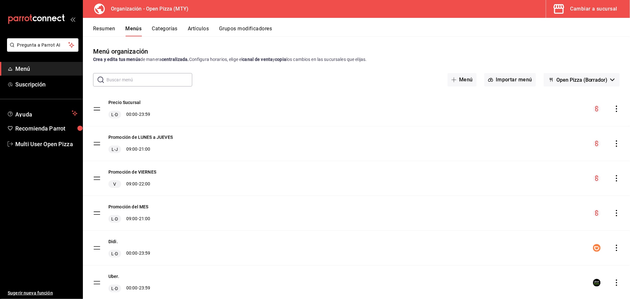
click at [615, 108] on icon "actions" at bounding box center [615, 108] width 1 height 6
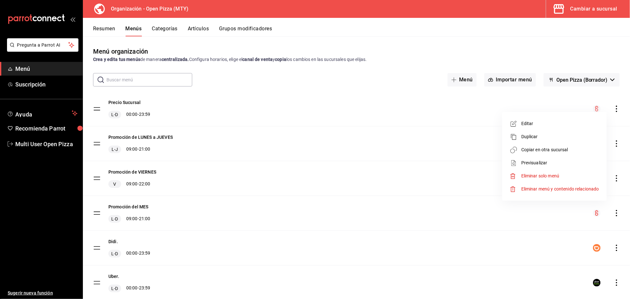
click at [547, 152] on span "Copiar en otra sucursal" at bounding box center [560, 149] width 78 height 7
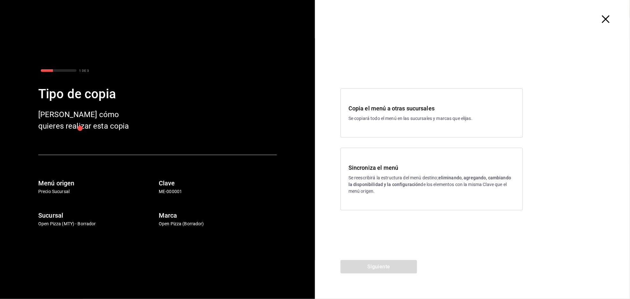
click at [407, 179] on p "Se reescribirá la estructura del menú destino; eliminando, agregando, cambiando…" at bounding box center [431, 184] width 166 height 20
click at [401, 268] on button "Siguiente" at bounding box center [378, 266] width 76 height 13
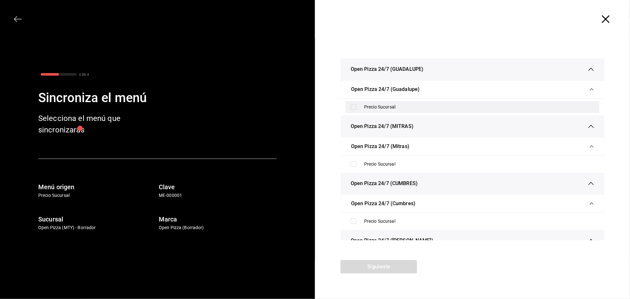
click at [353, 105] on input "checkbox" at bounding box center [353, 107] width 6 height 6
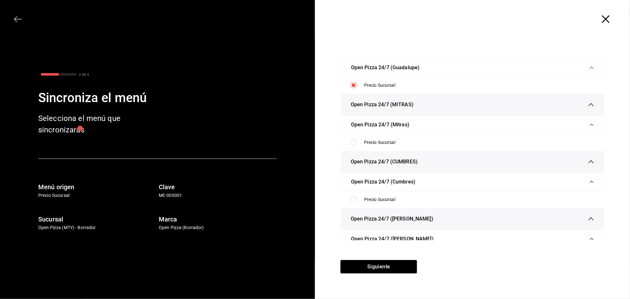
scroll to position [42, 0]
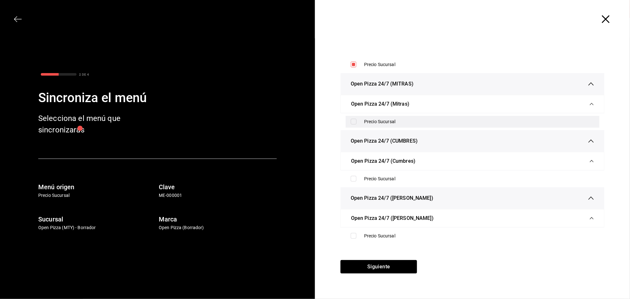
click at [354, 122] on input "checkbox" at bounding box center [353, 122] width 6 height 6
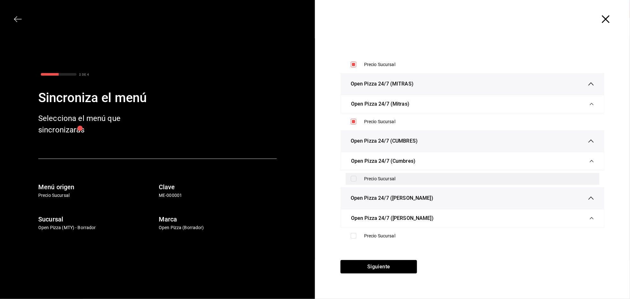
click at [350, 180] on input "checkbox" at bounding box center [353, 179] width 6 height 6
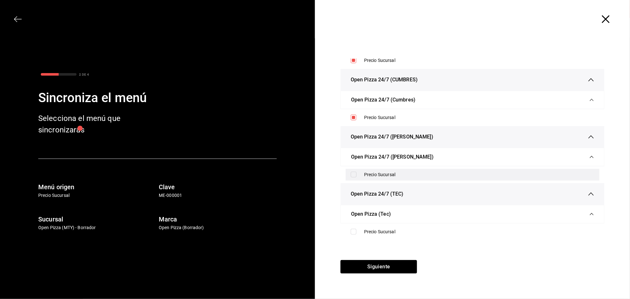
click at [353, 176] on input "checkbox" at bounding box center [353, 174] width 6 height 6
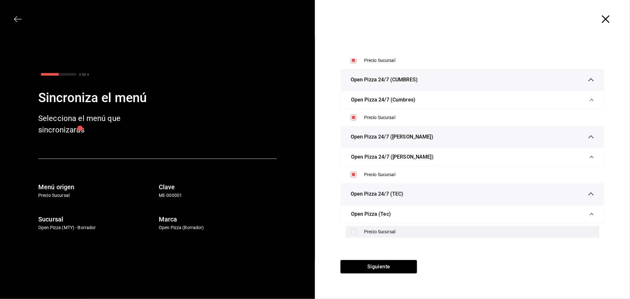
click at [352, 233] on input "checkbox" at bounding box center [353, 231] width 6 height 6
click at [377, 264] on button "Siguiente" at bounding box center [378, 266] width 76 height 13
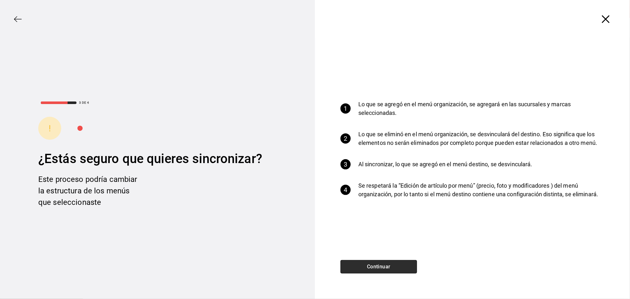
click at [399, 263] on button "Continuar" at bounding box center [378, 266] width 76 height 13
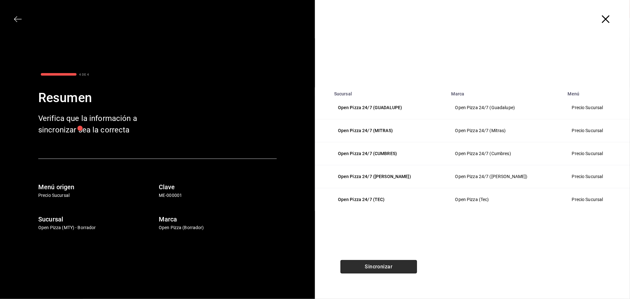
click at [391, 262] on button "Sincronizar" at bounding box center [378, 266] width 76 height 13
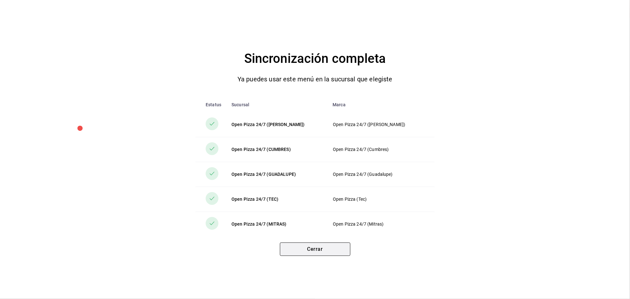
click at [306, 248] on button "Cerrar" at bounding box center [315, 248] width 70 height 13
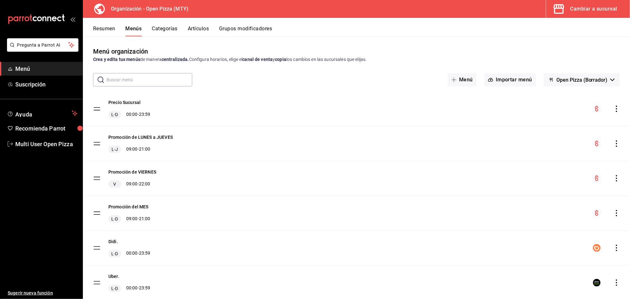
click at [613, 107] on icon "actions" at bounding box center [616, 108] width 6 height 6
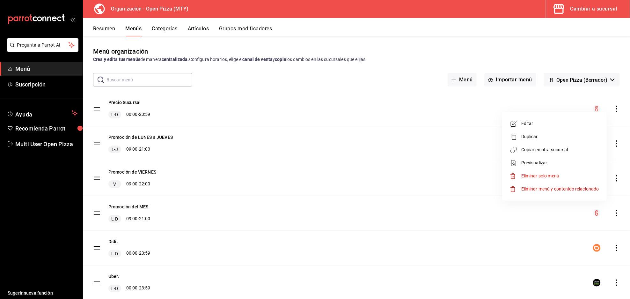
click at [560, 97] on div at bounding box center [315, 149] width 630 height 299
